Goal: Information Seeking & Learning: Check status

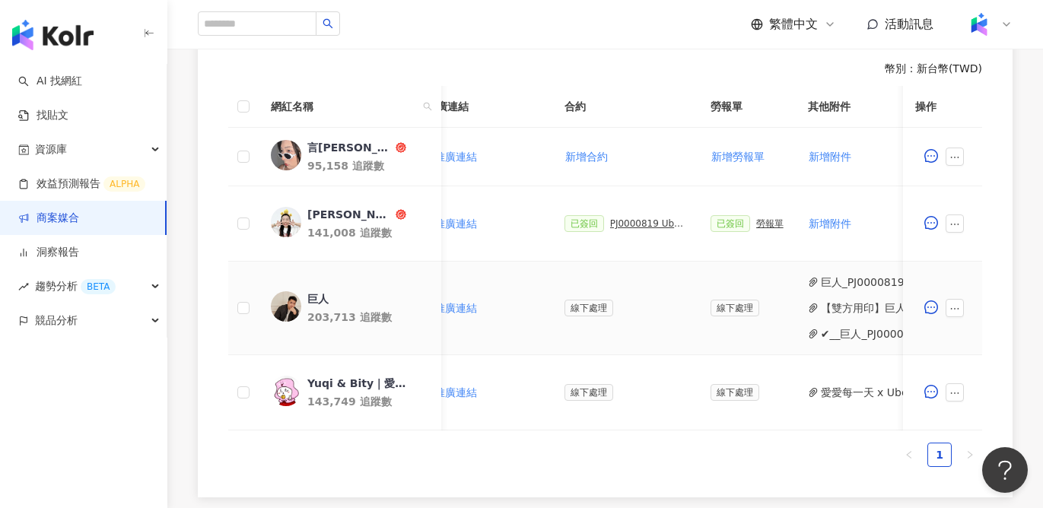
scroll to position [0, 425]
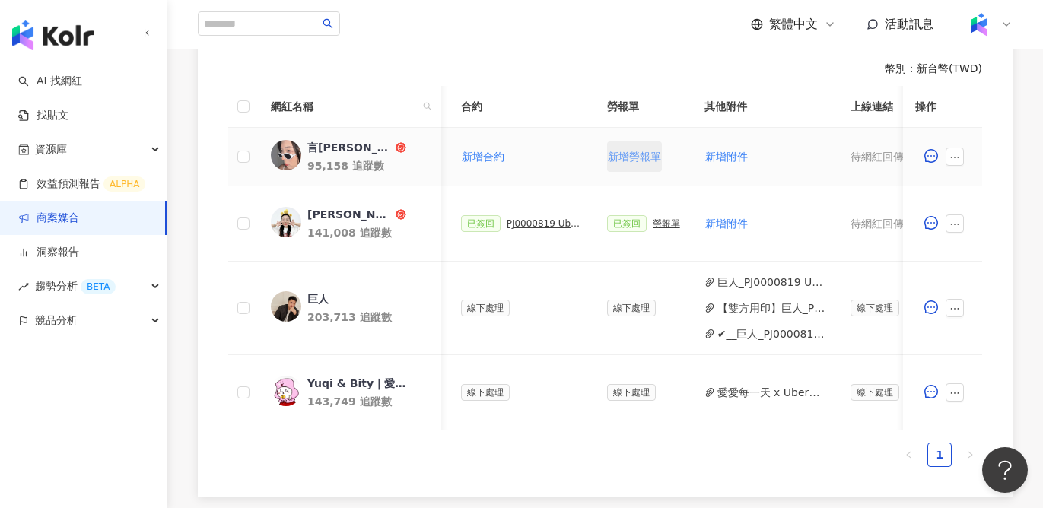
click at [633, 154] on span "新增勞報單" at bounding box center [634, 157] width 53 height 12
click at [669, 157] on div "勞報單" at bounding box center [666, 156] width 27 height 11
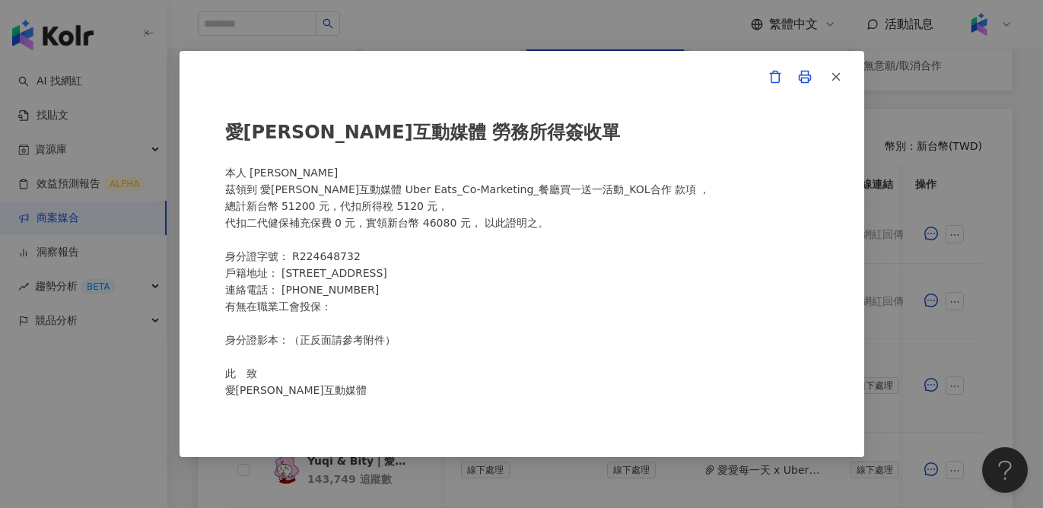
scroll to position [11, 0]
click at [651, 44] on div "愛卡拉互動媒體 勞務所得簽收單 本人 郭子甄 茲領到 愛卡拉互動媒體 Uber Eats_Co-Marketing_餐廳買一送一活動_KOL合作 款項 ， 總…" at bounding box center [521, 254] width 1043 height 508
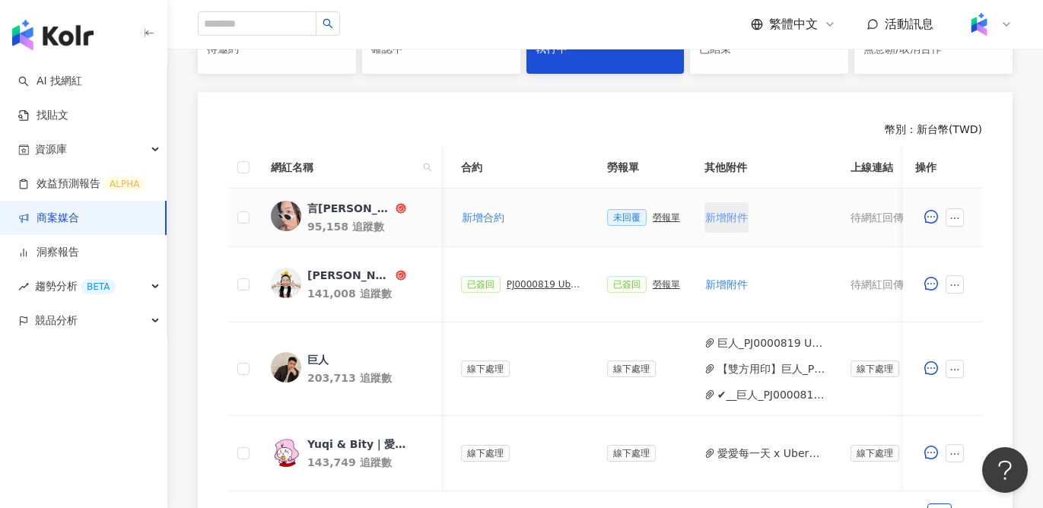
scroll to position [348, 0]
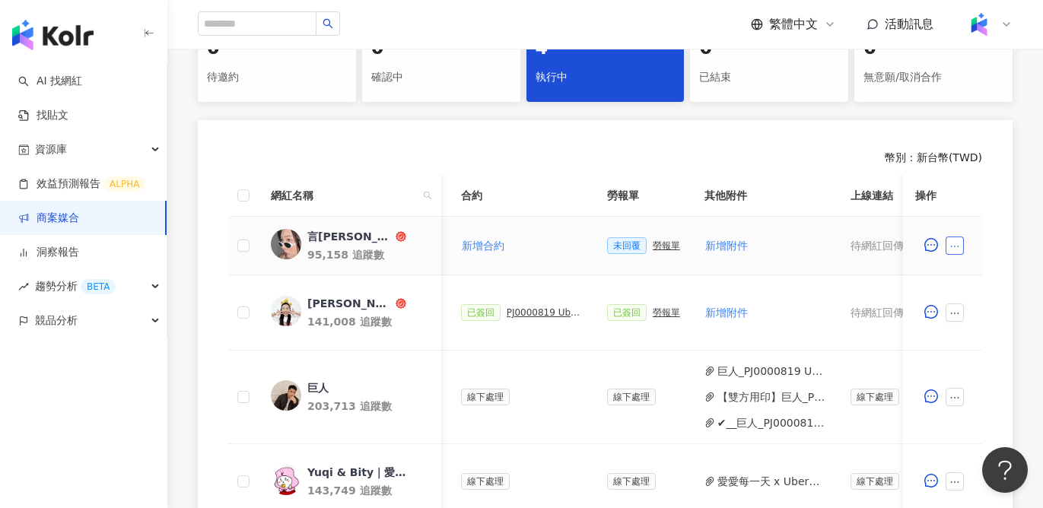
click at [950, 251] on button "button" at bounding box center [955, 246] width 18 height 18
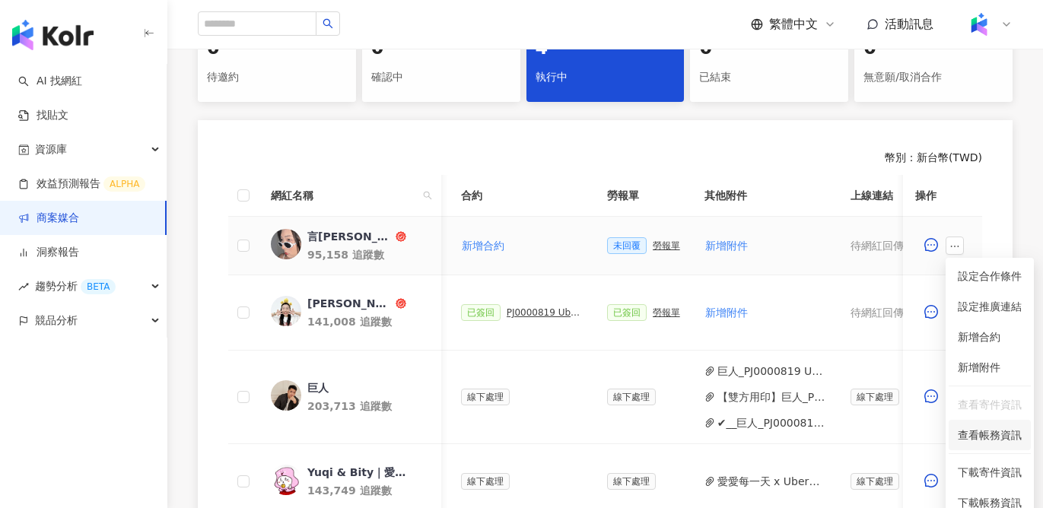
click at [999, 442] on span "查看帳務資訊" at bounding box center [990, 435] width 64 height 17
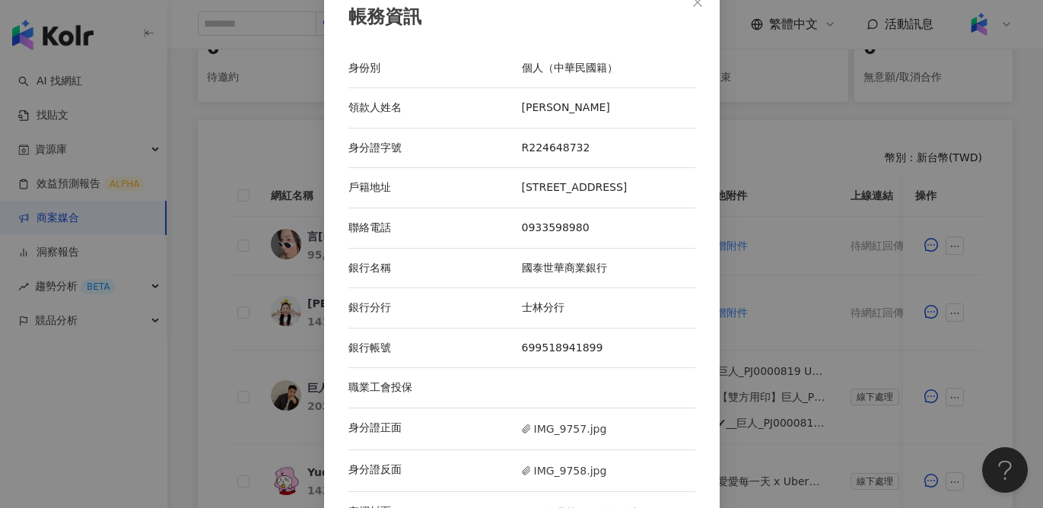
scroll to position [0, 0]
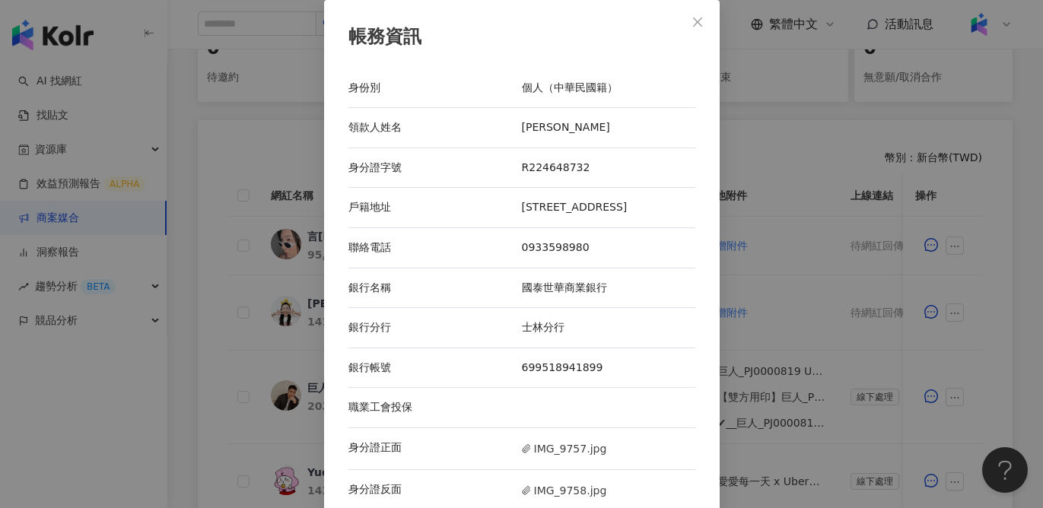
click at [809, 229] on div "帳務資訊 身份別 個人（中華民國籍） 領款人姓名 郭子甄 身分證字號 R224648732 戶籍地址 [STREET_ADDRESS] 聯絡電話 [PHONE…" at bounding box center [521, 254] width 1043 height 508
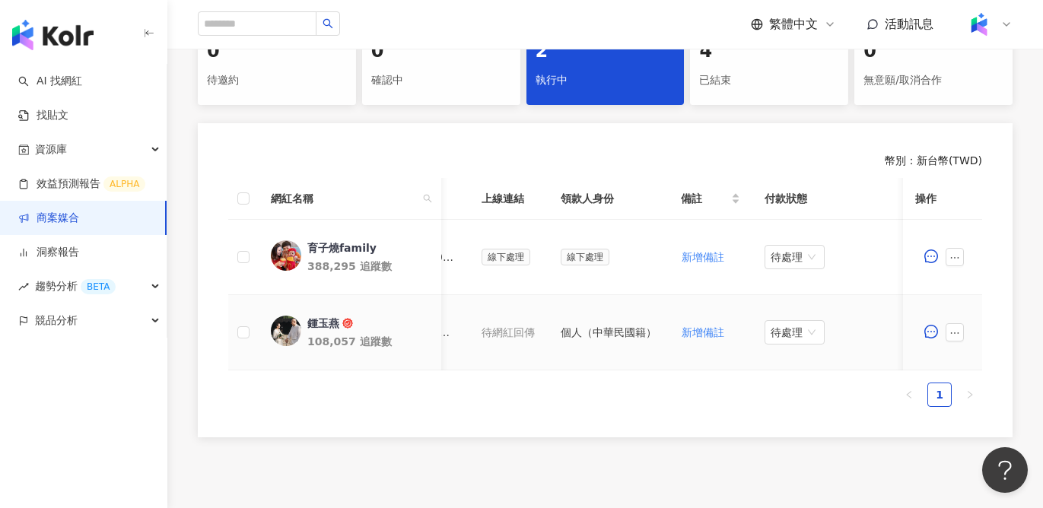
scroll to position [0, 308]
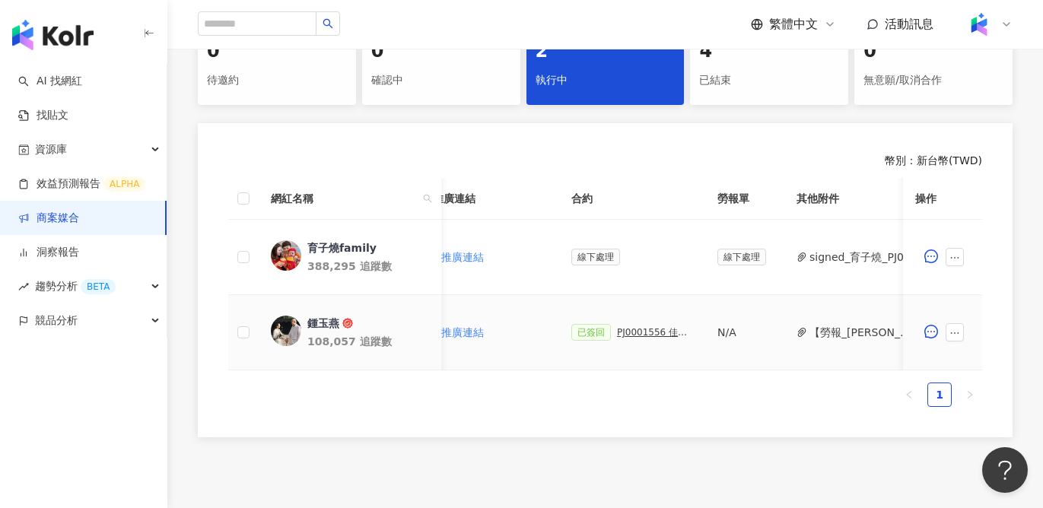
click at [724, 332] on div "N/A" at bounding box center [744, 332] width 55 height 17
click at [963, 331] on button "button" at bounding box center [955, 332] width 18 height 18
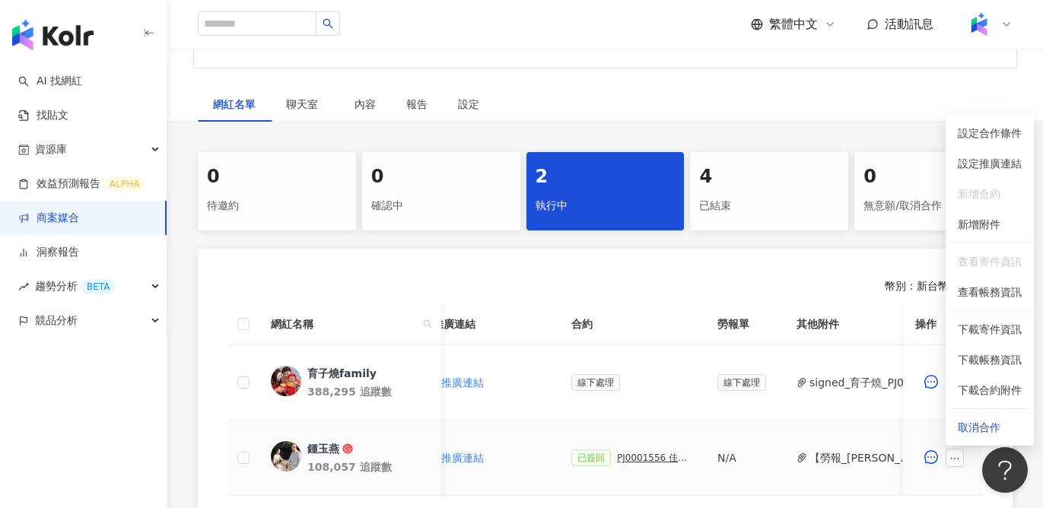
scroll to position [0, 0]
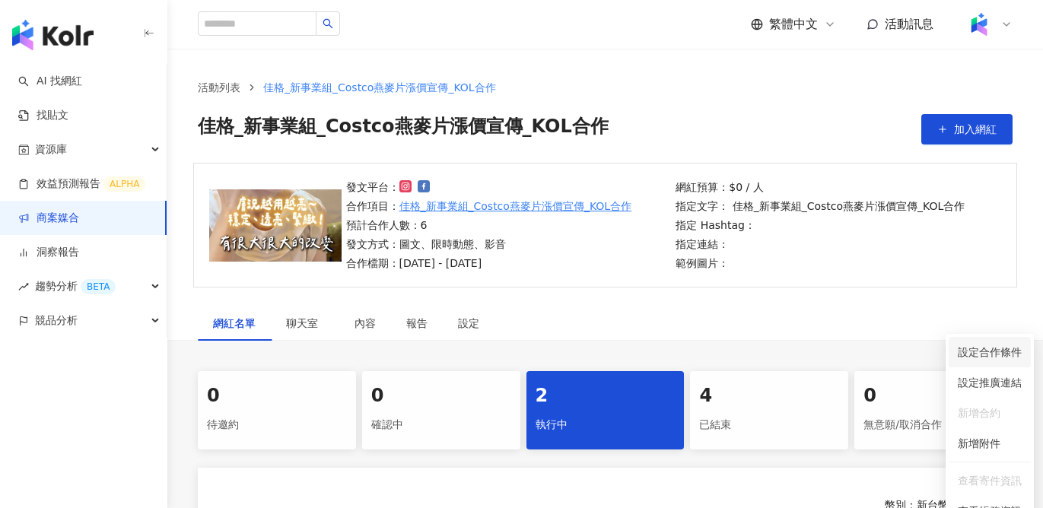
click at [991, 355] on span "設定合作條件" at bounding box center [990, 352] width 64 height 17
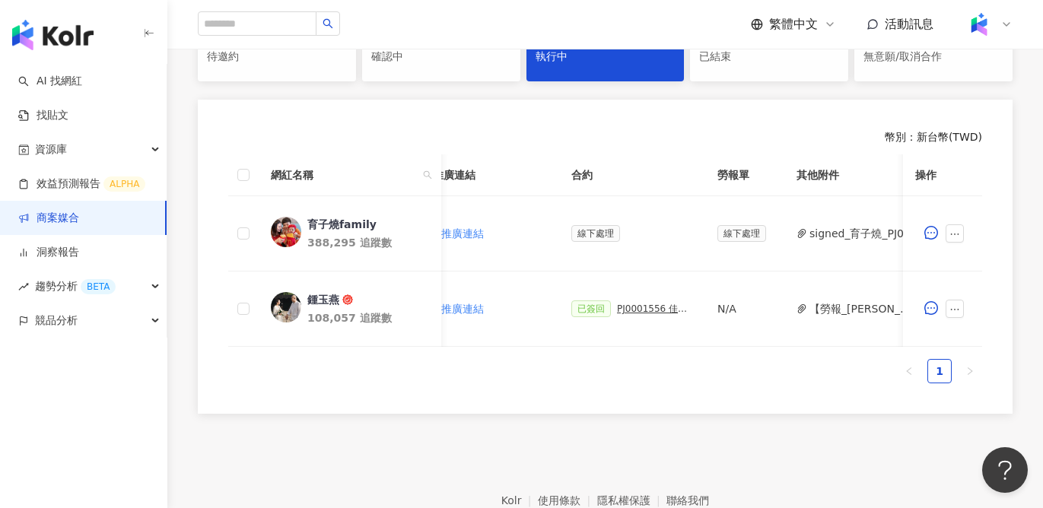
scroll to position [329, 0]
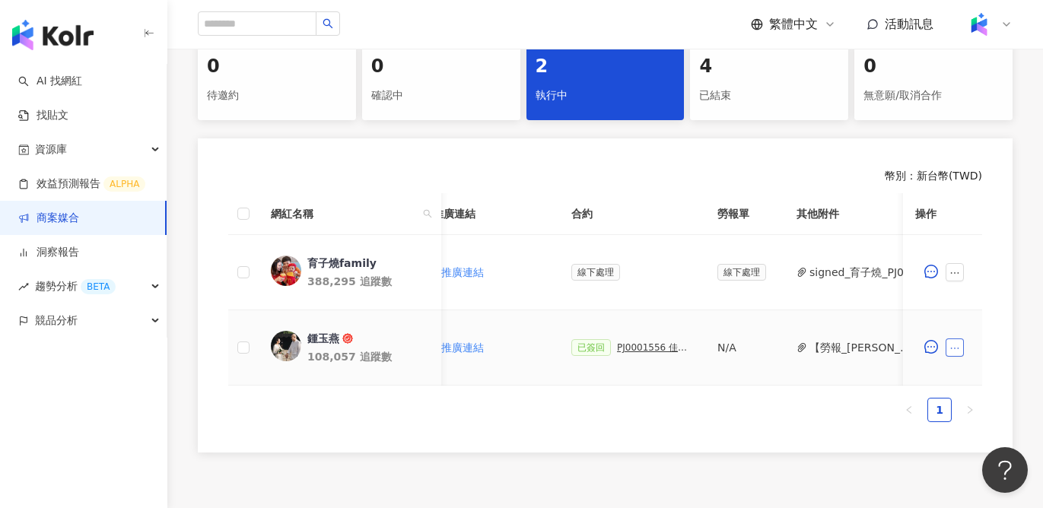
click at [958, 349] on icon "ellipsis" at bounding box center [955, 348] width 11 height 11
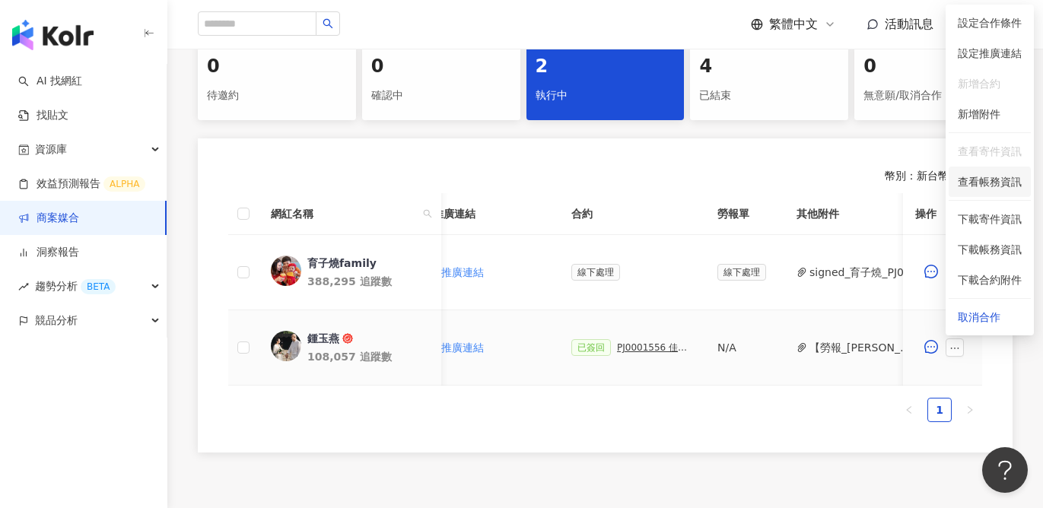
click at [972, 178] on span "查看帳務資訊" at bounding box center [990, 181] width 64 height 17
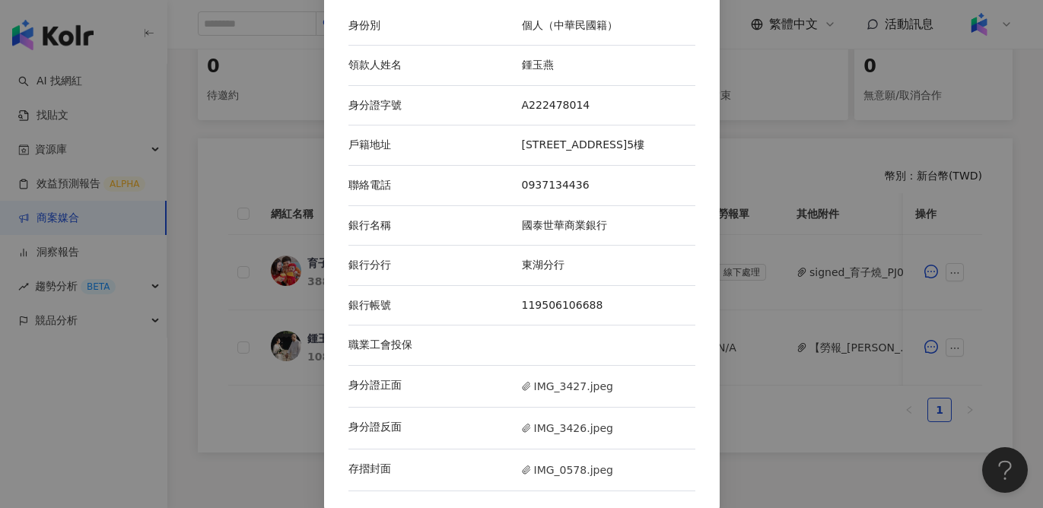
scroll to position [78, 0]
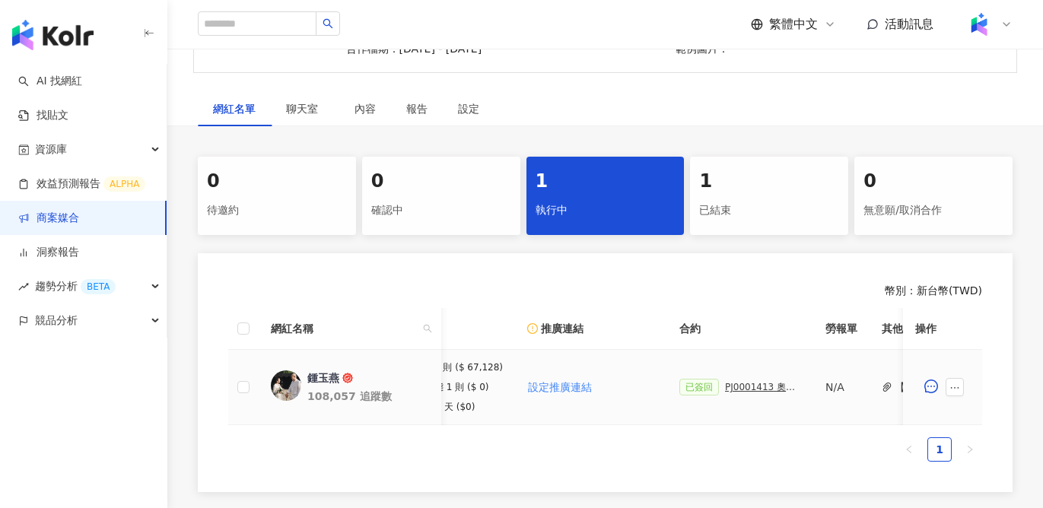
scroll to position [0, 441]
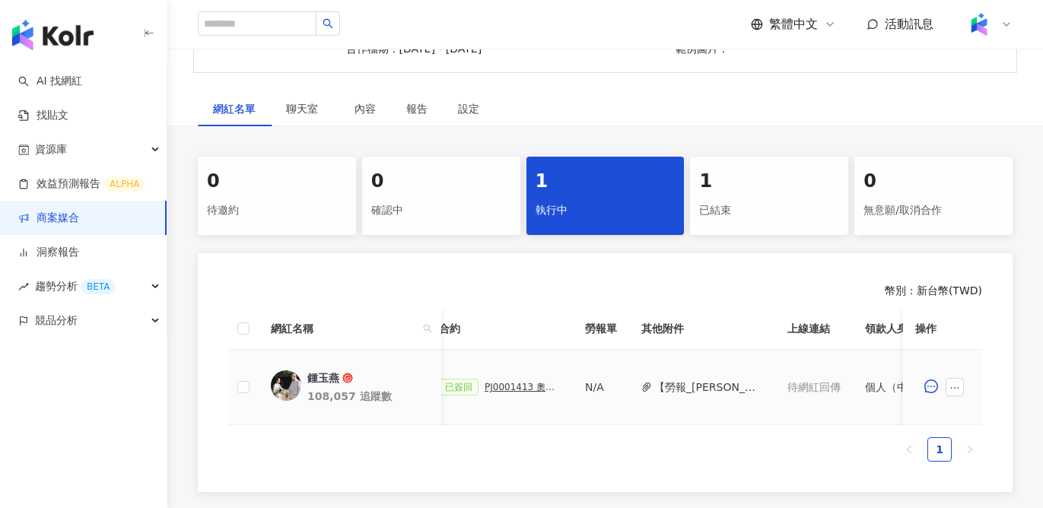
click at [593, 394] on div "N/A" at bounding box center [601, 387] width 32 height 17
click at [591, 387] on div "N/A" at bounding box center [601, 387] width 32 height 17
click at [954, 388] on icon "ellipsis" at bounding box center [955, 388] width 8 height 2
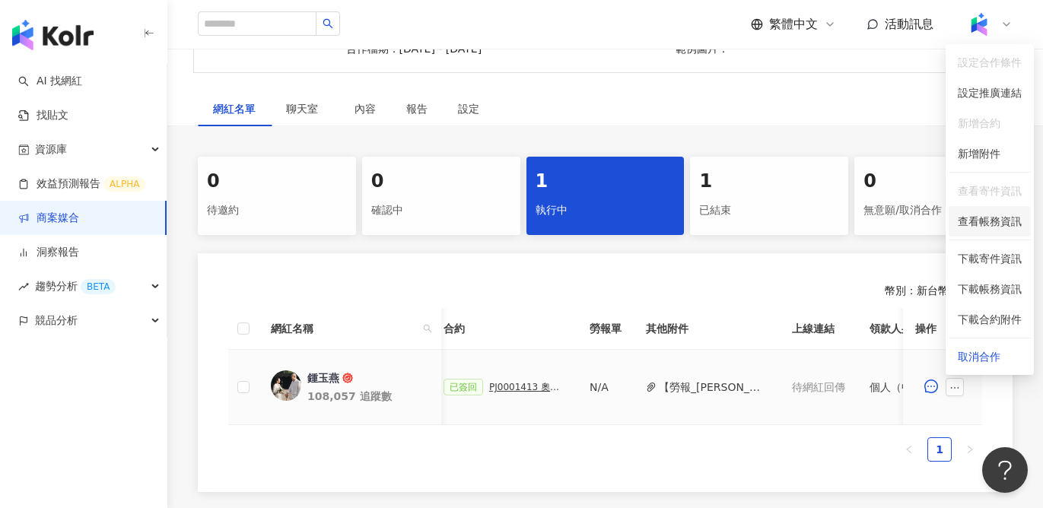
click at [997, 215] on span "查看帳務資訊" at bounding box center [990, 221] width 64 height 17
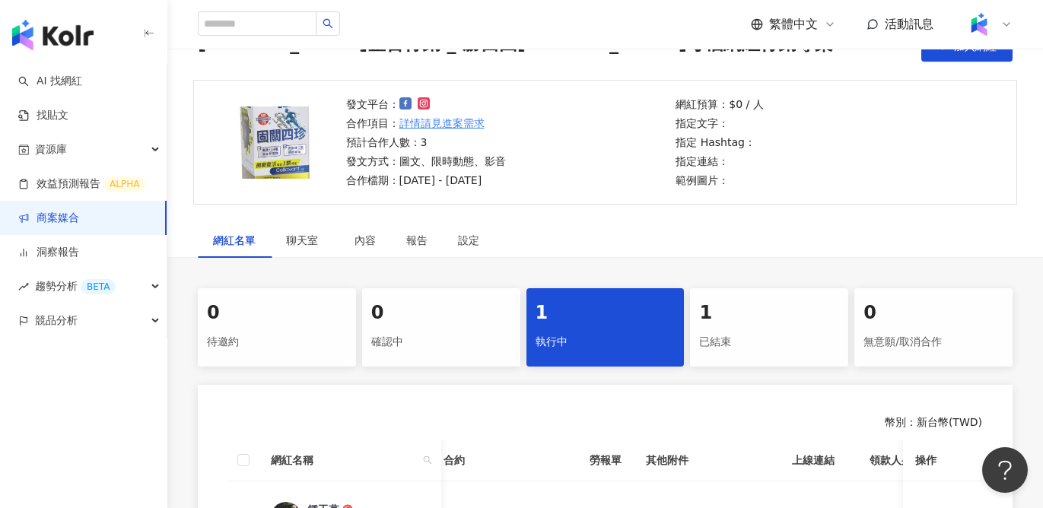
scroll to position [41, 0]
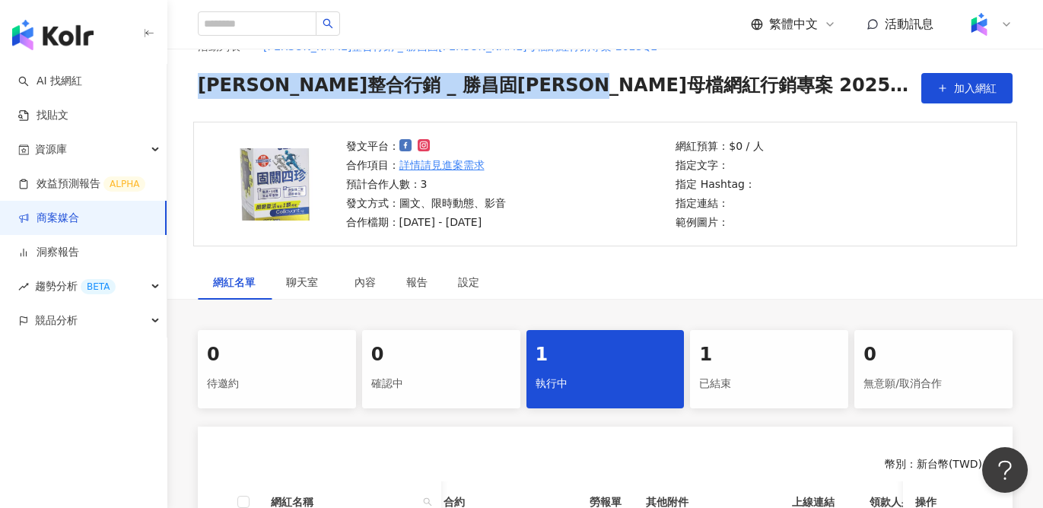
drag, startPoint x: 689, startPoint y: 79, endPoint x: 196, endPoint y: 75, distance: 492.3
click at [196, 75] on div "活動列表 奧汀整合行銷 _ 勝昌固關四珍母檔網紅行銷專案 2025Q2 奧汀整合行銷 _ 勝昌固關四珍母檔網紅行銷專案 2025Q2 加入網紅" at bounding box center [605, 70] width 876 height 65
copy span "奧汀整合行銷 _ 勝昌固關四珍母檔網紅行銷專案 2025Q2"
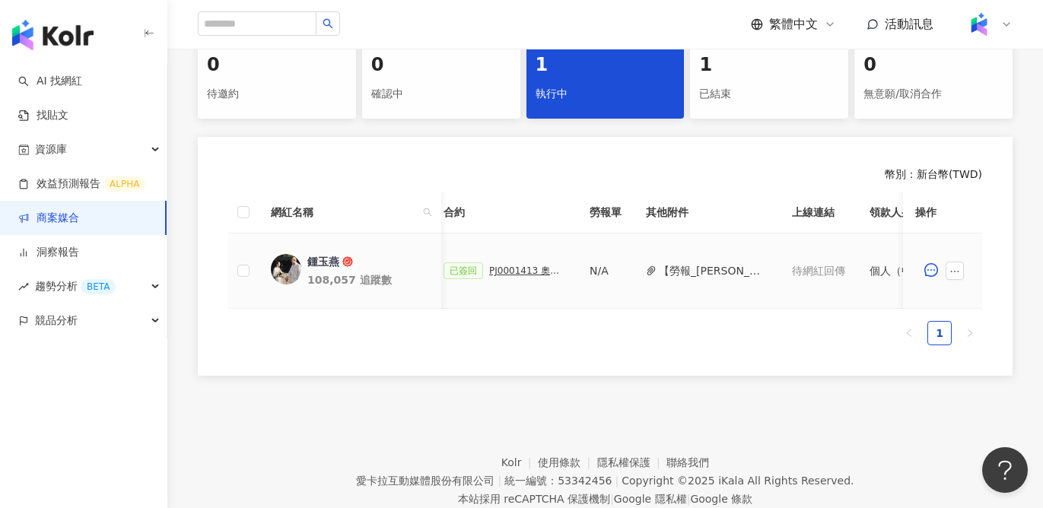
scroll to position [330, 0]
click at [956, 271] on icon "ellipsis" at bounding box center [955, 272] width 11 height 11
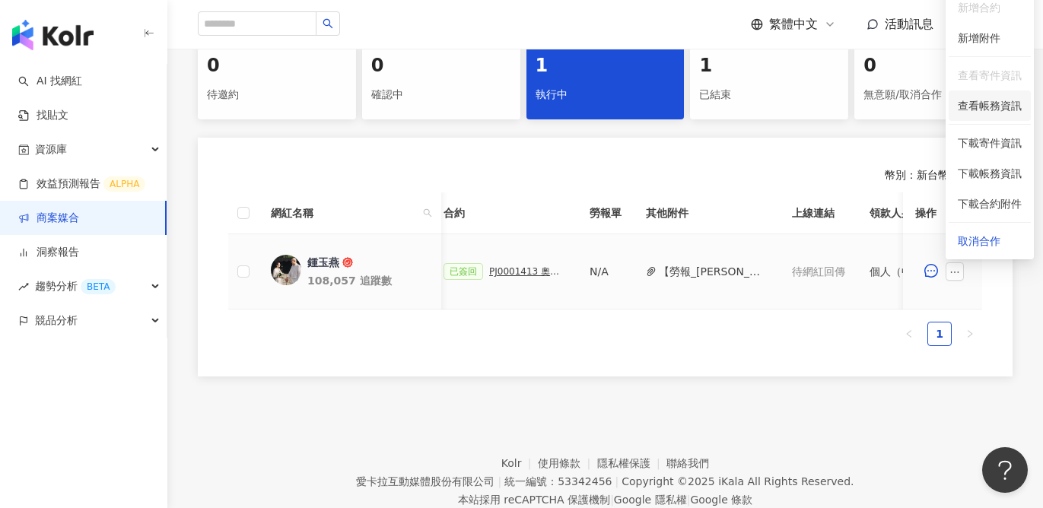
click at [978, 112] on span "查看帳務資訊" at bounding box center [990, 105] width 64 height 17
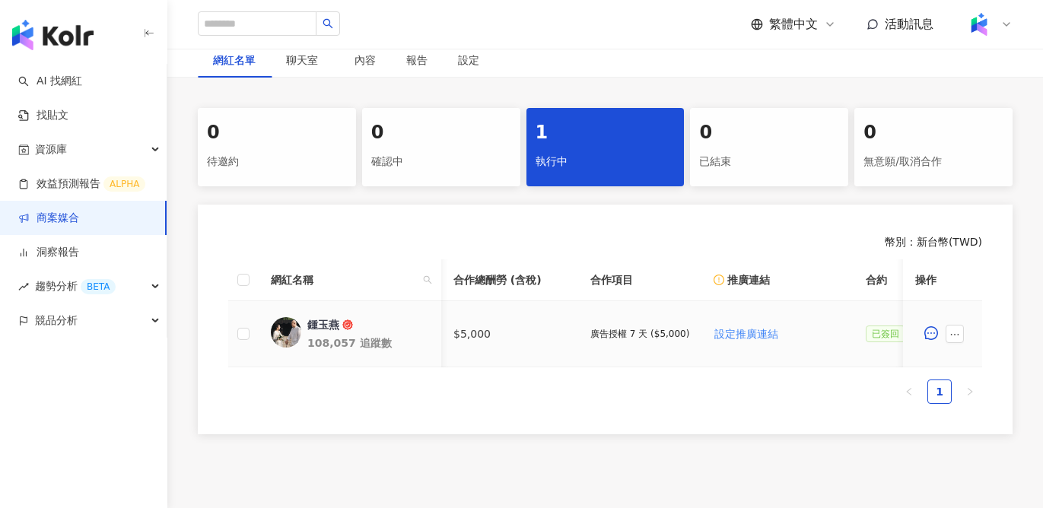
scroll to position [0, 356]
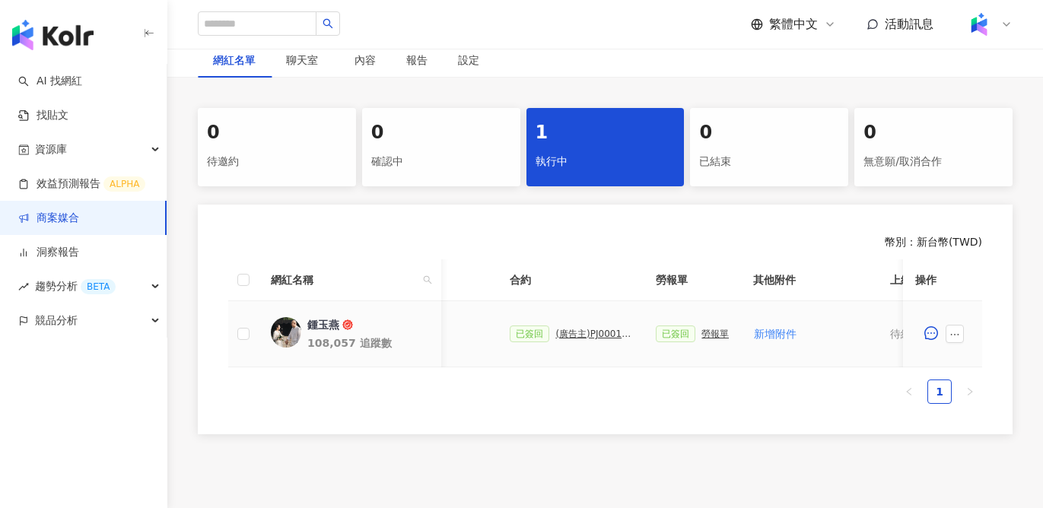
click at [707, 331] on div "勞報單" at bounding box center [714, 334] width 27 height 11
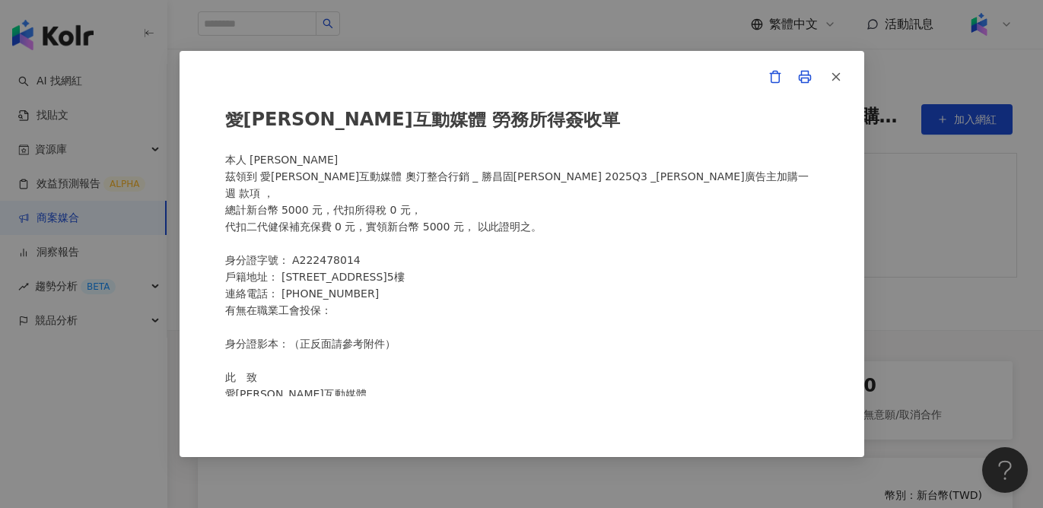
scroll to position [0, 0]
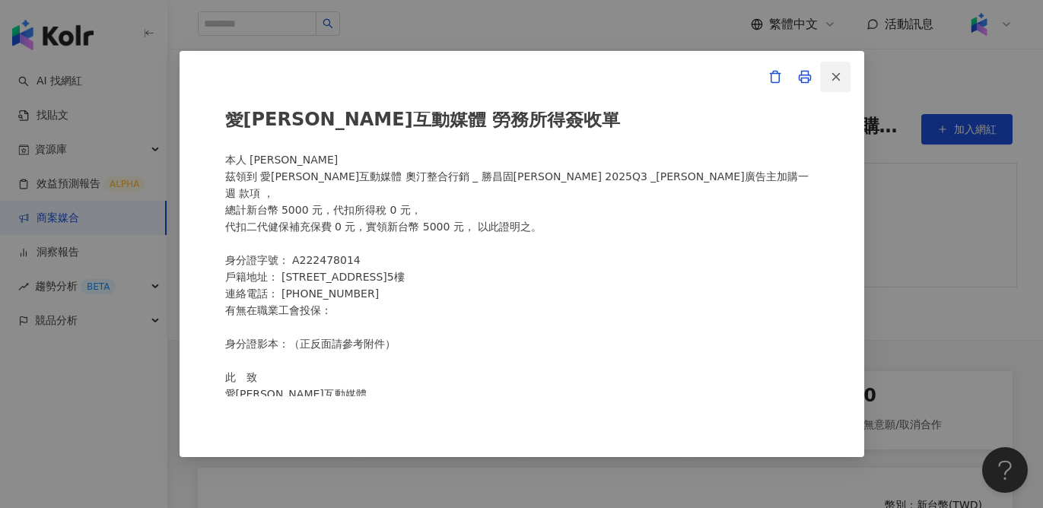
click at [839, 72] on icon "button" at bounding box center [836, 77] width 14 height 14
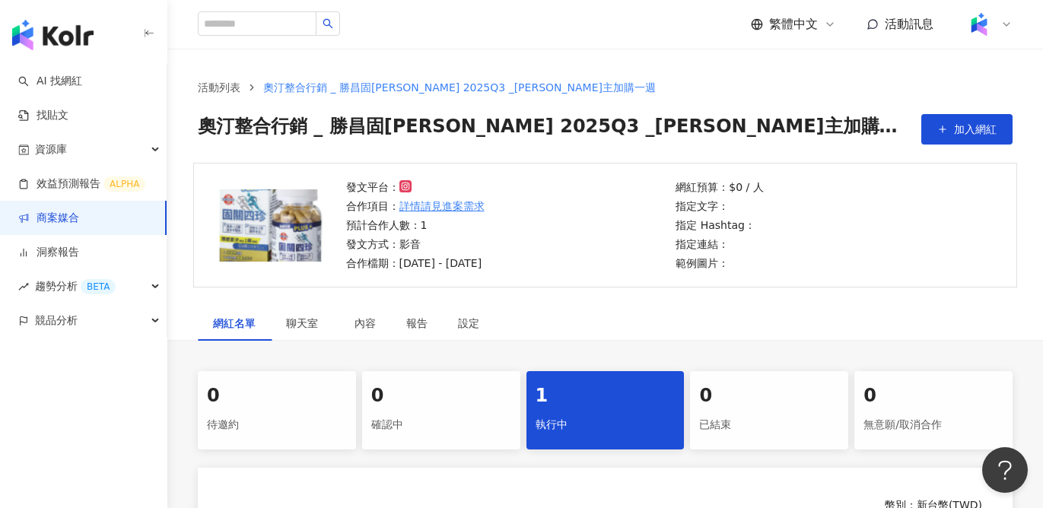
scroll to position [240, 0]
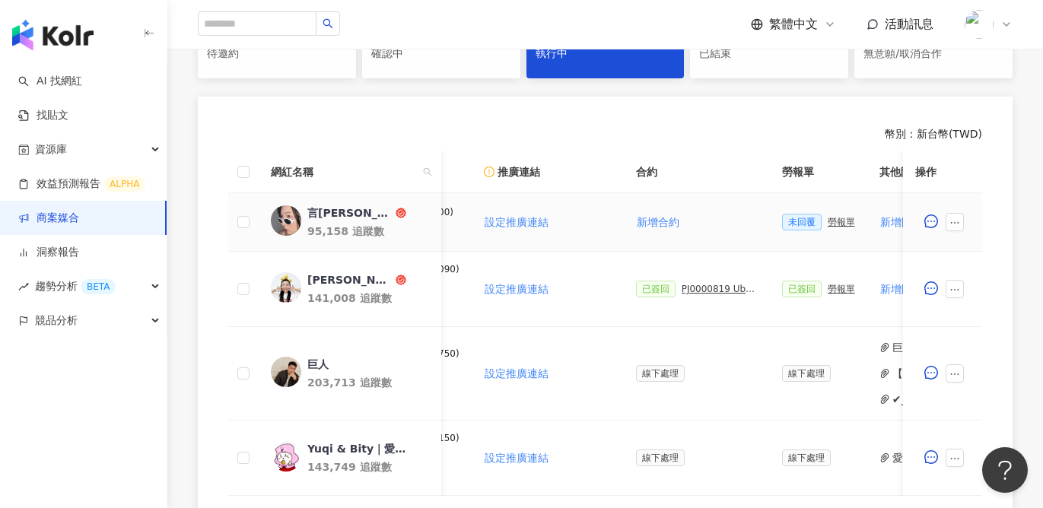
scroll to position [0, 552]
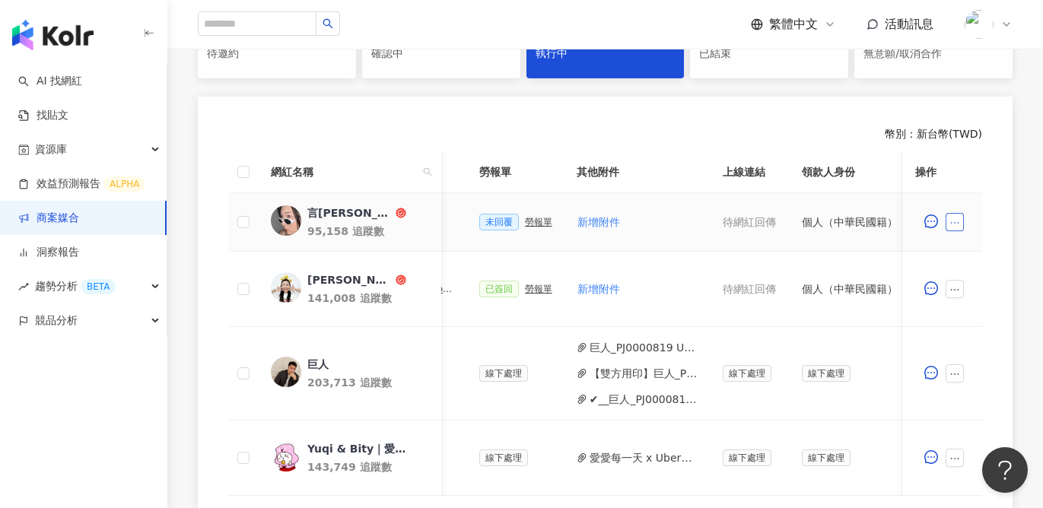
click at [962, 219] on button "button" at bounding box center [955, 222] width 18 height 18
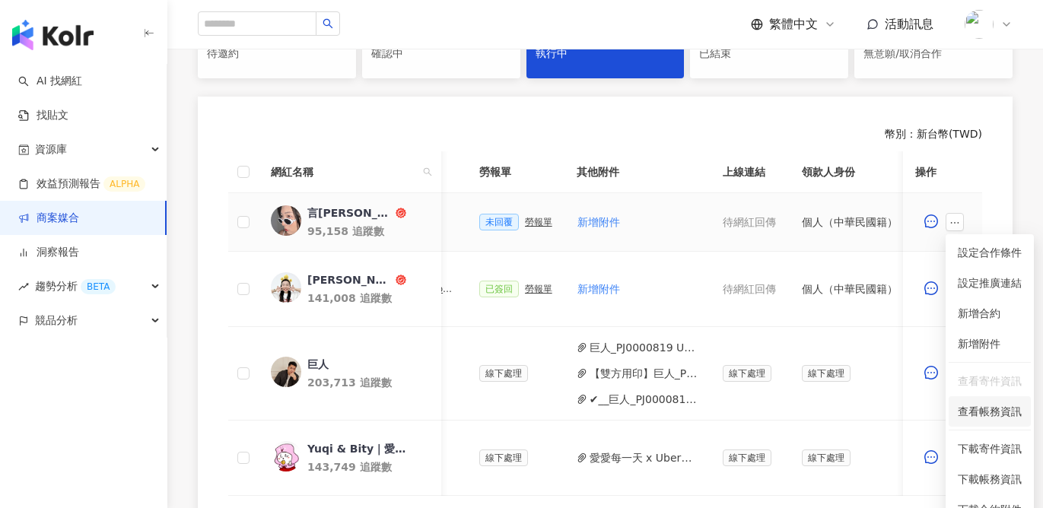
click at [988, 413] on span "查看帳務資訊" at bounding box center [990, 411] width 64 height 17
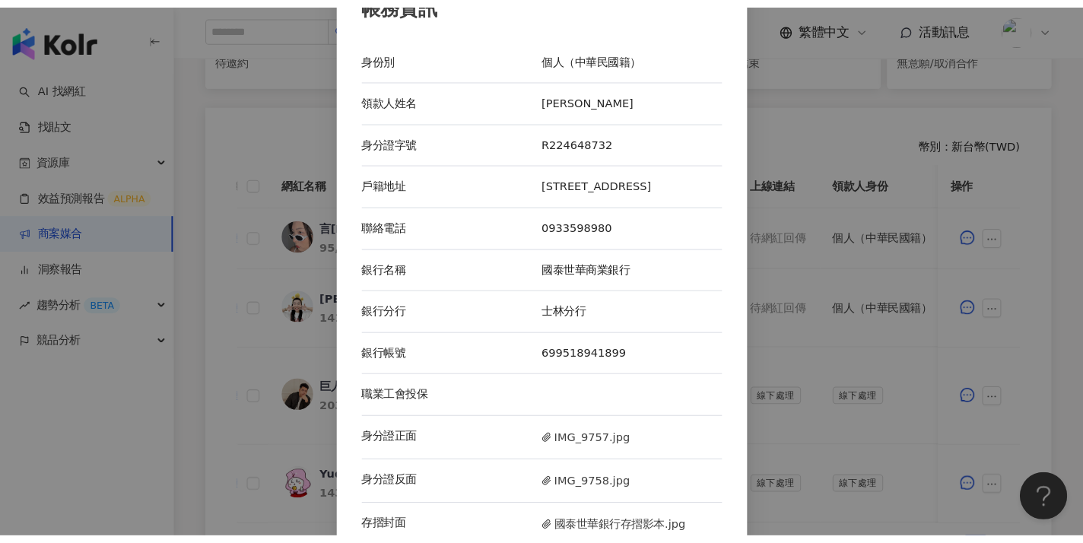
scroll to position [8, 0]
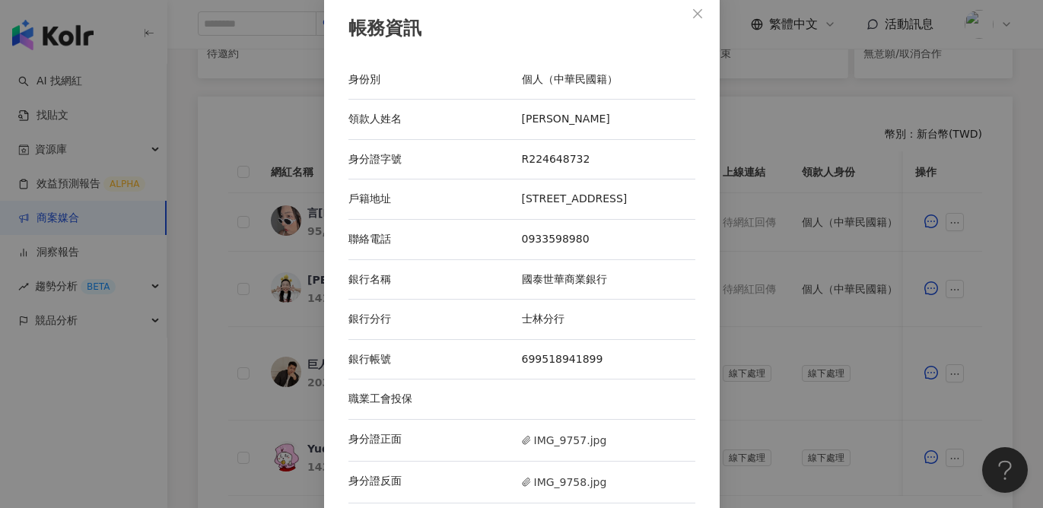
click at [320, 126] on div "帳務資訊 身份別 個人（中華民國籍） 領款人姓名 郭子甄 身分證字號 R224648732 戶籍地址 [STREET_ADDRESS] 聯絡電話 [PHONE…" at bounding box center [521, 254] width 1043 height 508
